Goal: Information Seeking & Learning: Learn about a topic

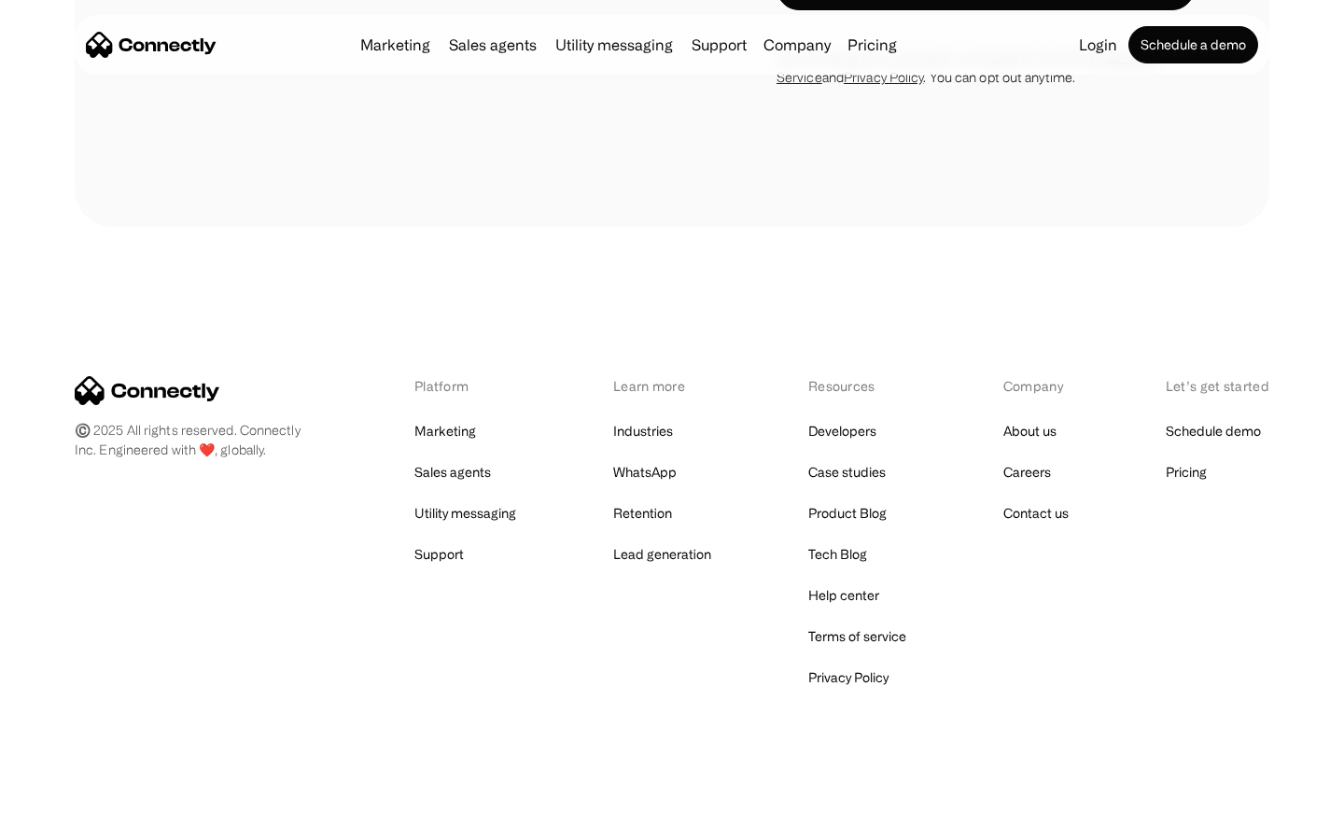
scroll to position [3069, 0]
